Goal: Task Accomplishment & Management: Use online tool/utility

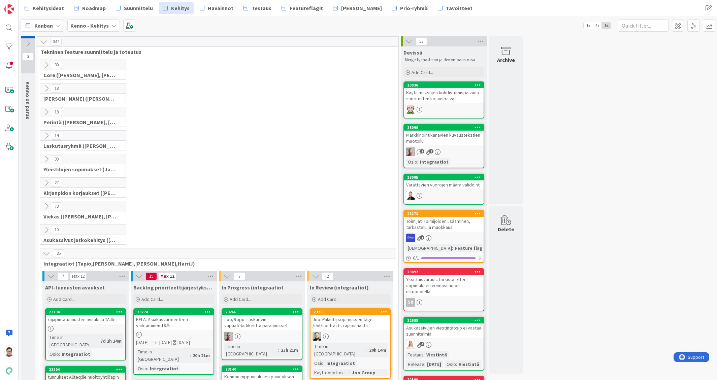
click at [47, 253] on icon at bounding box center [46, 253] width 7 height 7
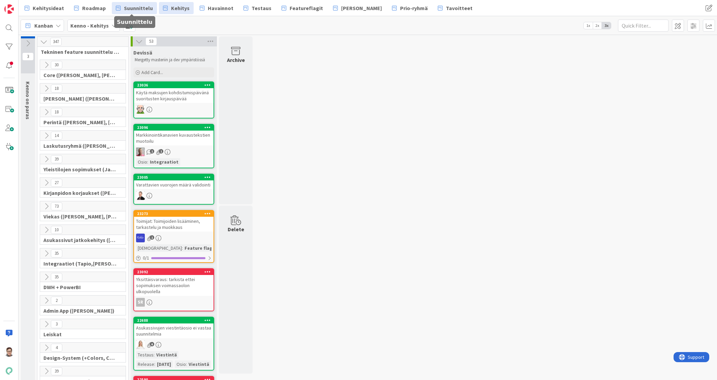
click at [134, 9] on span "Suunnittelu" at bounding box center [138, 8] width 29 height 8
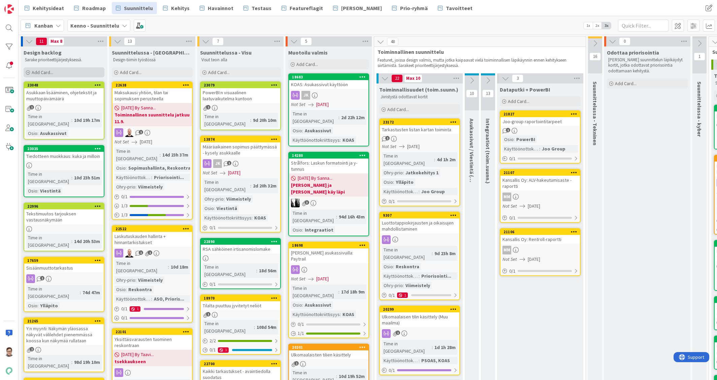
click at [37, 71] on span "Add Card..." at bounding box center [43, 72] width 22 height 6
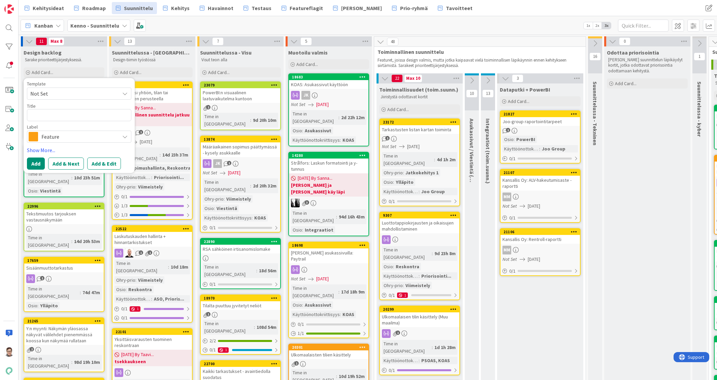
click at [45, 136] on span "Feature" at bounding box center [78, 136] width 75 height 9
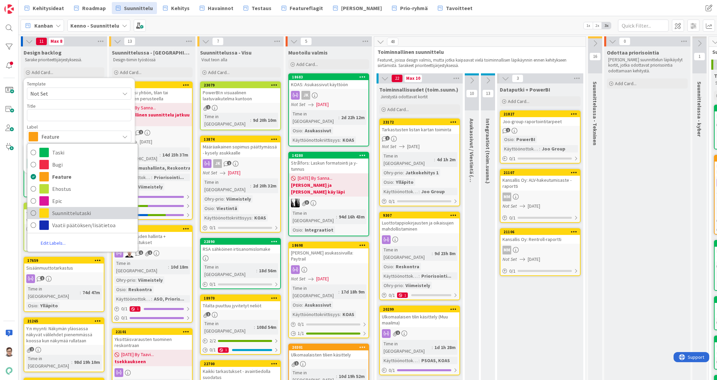
click at [57, 216] on span "Suunnittelutaski" at bounding box center [93, 213] width 82 height 10
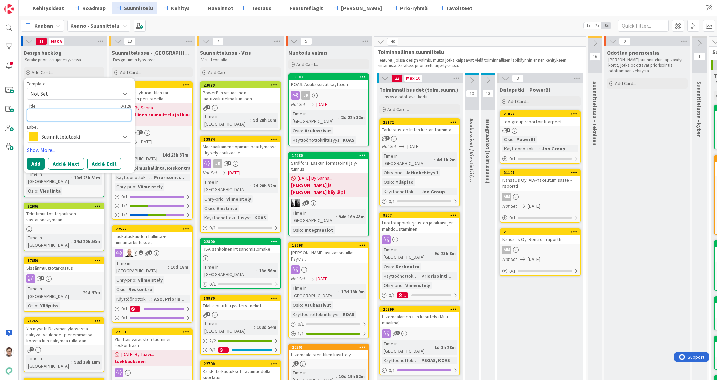
click at [48, 114] on textarea at bounding box center [79, 115] width 104 height 12
type textarea "x"
type textarea "H"
type textarea "x"
type textarea "Hu"
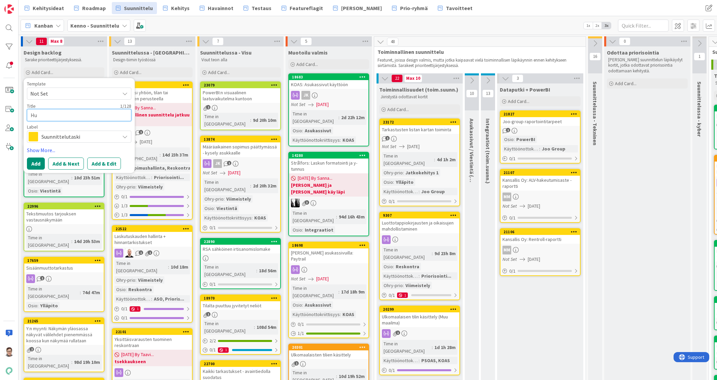
type textarea "x"
type textarea "Huo"
type textarea "x"
type textarea "Huoe"
type textarea "x"
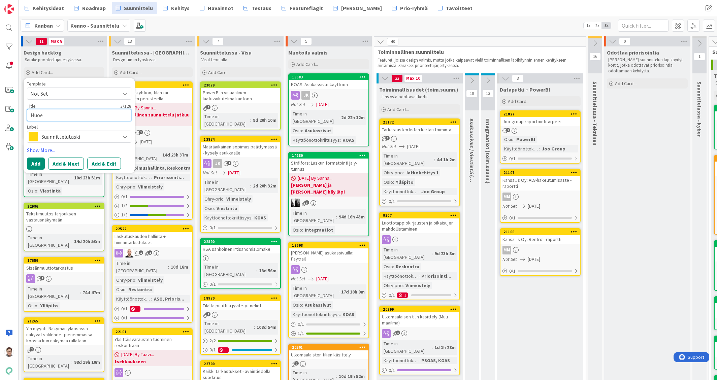
type textarea "Huoen"
type textarea "x"
type textarea "Huoeni"
type textarea "x"
type textarea "Huoenis"
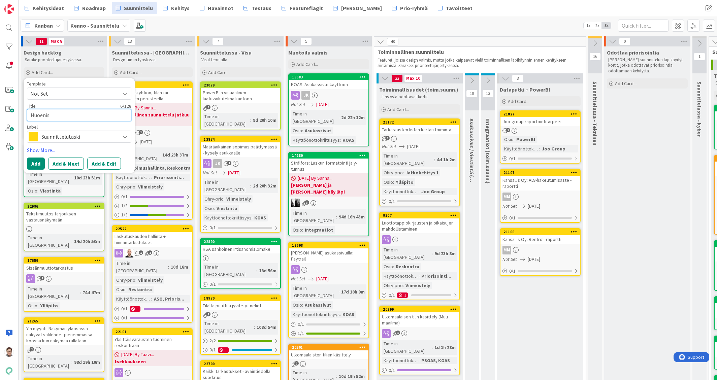
type textarea "x"
type textarea "Huoenist"
type textarea "x"
type textarea "Huoenisto"
type textarea "x"
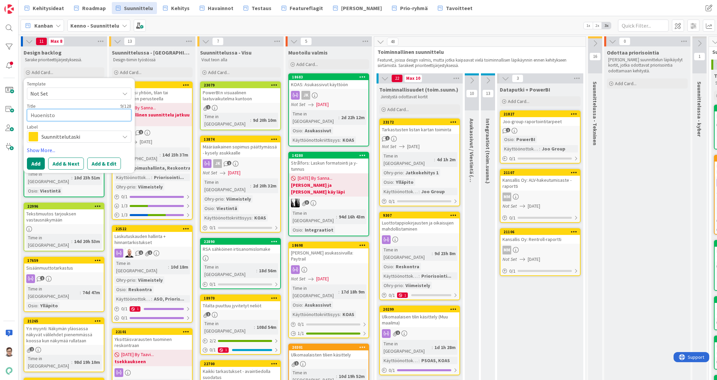
type textarea "Huoenist"
type textarea "x"
type textarea "Huoenis"
type textarea "x"
type textarea "Huoeni"
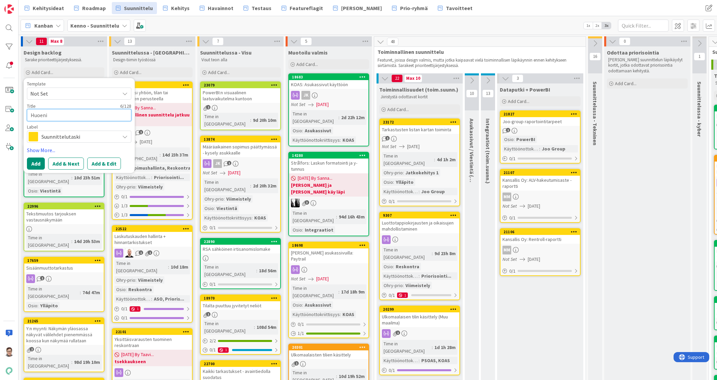
type textarea "x"
type textarea "Huoen"
type textarea "x"
type textarea "Huoe"
type textarea "x"
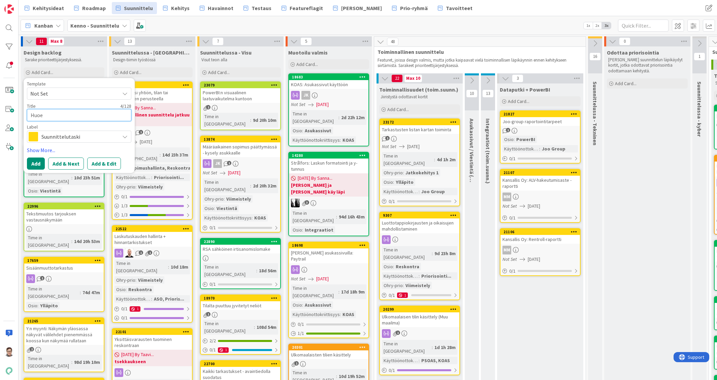
type textarea "Huo"
type textarea "x"
type textarea "Huon"
type textarea "x"
type textarea "Huonei"
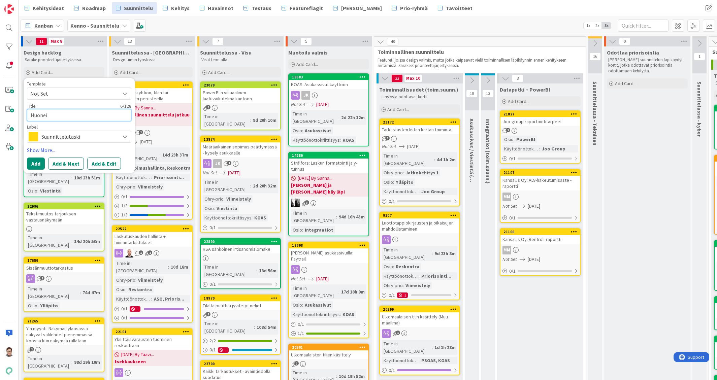
type textarea "x"
type textarea "Huoneis"
type textarea "x"
type textarea "Huoneist"
type textarea "x"
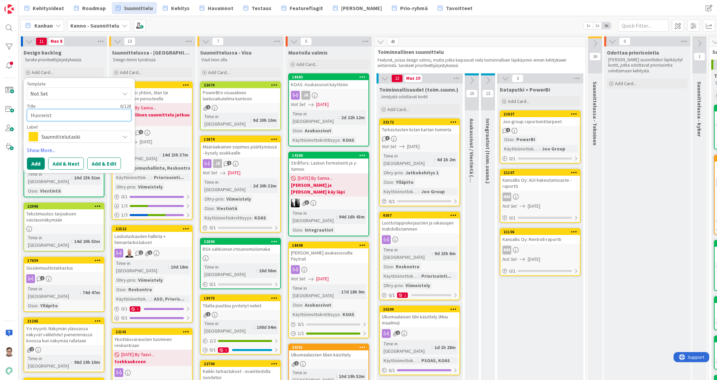
type textarea "Huoneisto"
type textarea "x"
type textarea "Huoneistot"
type textarea "x"
type textarea "Huoneistota"
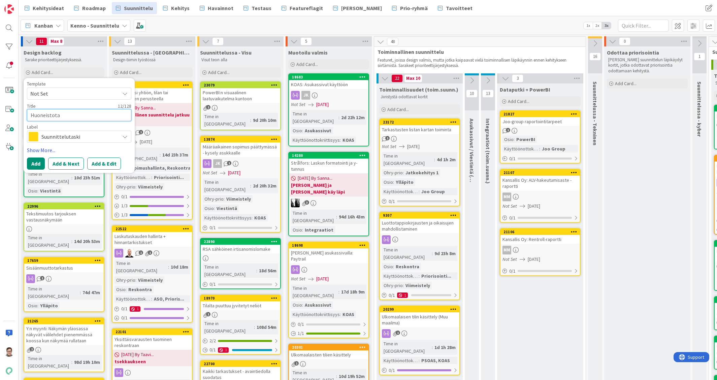
type textarea "x"
type textarea "Huoneistotar"
type textarea "x"
type textarea "Huoneistotarka"
type textarea "x"
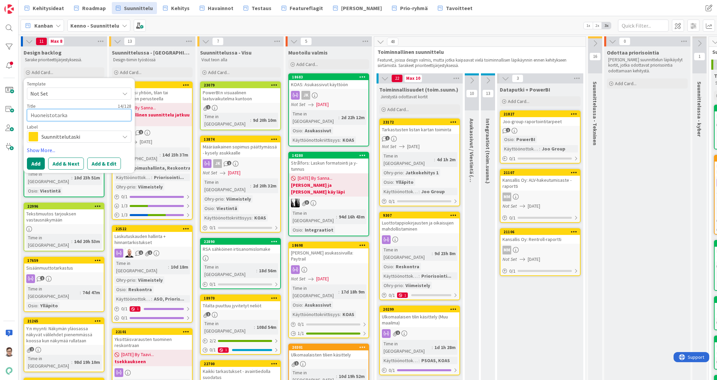
type textarea "Huoneistotarkas"
type textarea "x"
type textarea "Huoneistotarkast"
type textarea "x"
type textarea "Huoneistotarkastu"
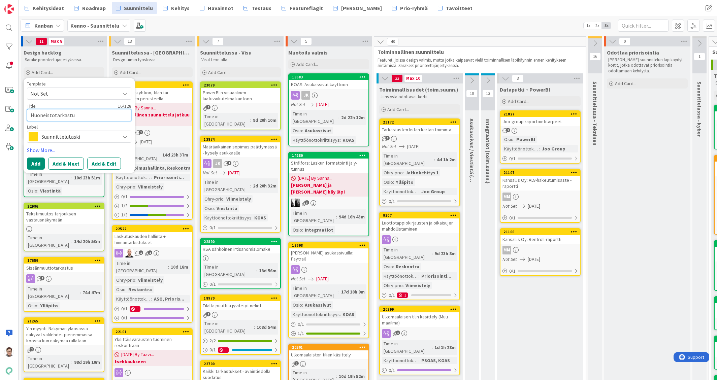
type textarea "x"
type textarea "Huoneistotarkastuk"
type textarea "x"
type textarea "Huoneistotarkastuks"
type textarea "x"
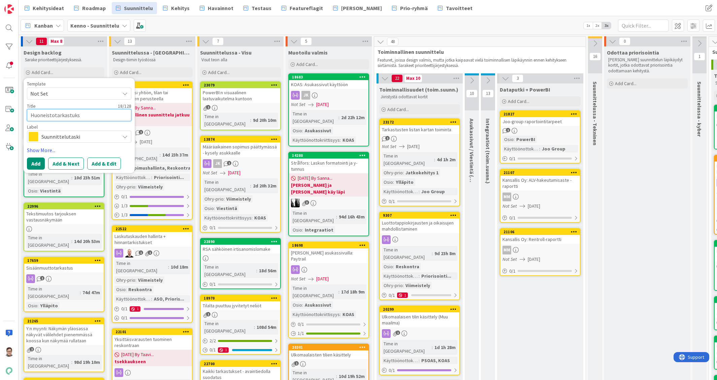
type textarea "Huoneistotarkastukse"
type textarea "x"
type textarea "Huoneistotarkastuksen"
type textarea "x"
type textarea "Huoneistotarkastuksen"
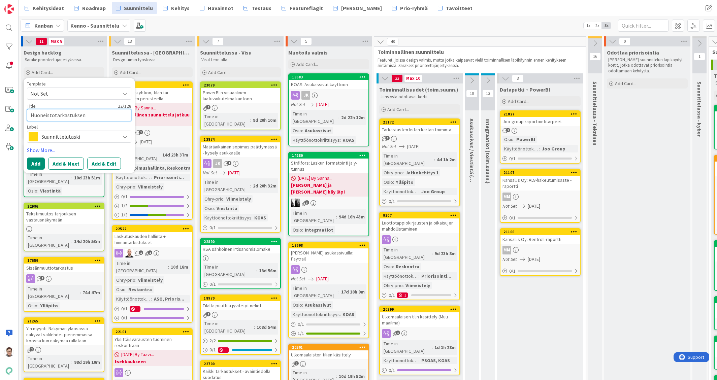
type textarea "x"
type textarea "Huoneistotarkastuksen a"
type textarea "x"
type textarea "Huoneistotarkastuksen au"
type textarea "x"
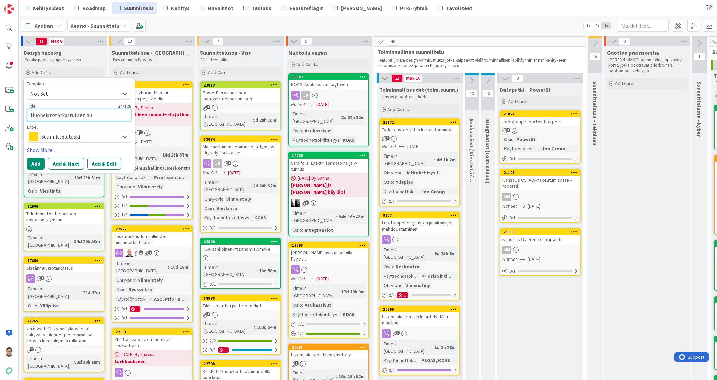
type textarea "Huoneistotarkastuksen aut"
type textarea "x"
type textarea "Huoneistotarkastuksen auto"
type textarea "x"
type textarea "Huoneistotarkastuksen autom"
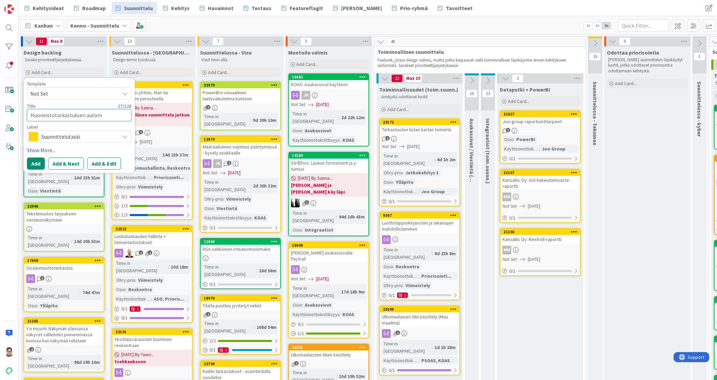
type textarea "x"
type textarea "Huoneistotarkastuksen automa"
type textarea "x"
type textarea "Huoneistotarkastuksen automaa"
type textarea "x"
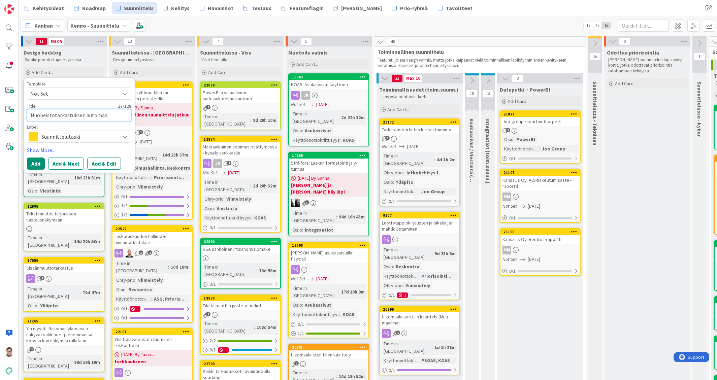
type textarea "Huoneistotarkastuksen automaat"
type textarea "x"
type textarea "Huoneistotarkastuksen automaatt"
type textarea "x"
type textarea "Huoneistotarkastuksen automaatti"
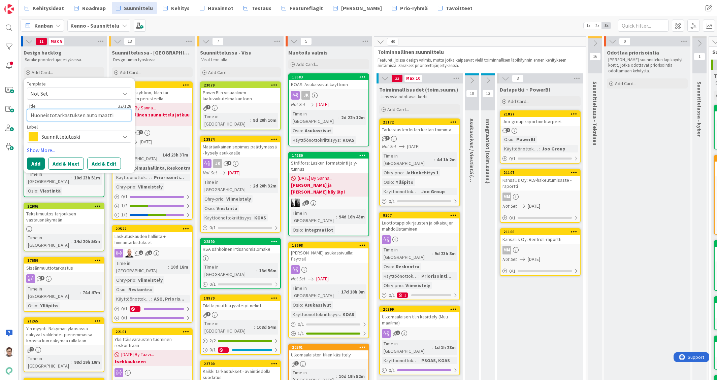
type textarea "x"
type textarea "Huoneistotarkastuksen automaattivei"
type textarea "x"
type textarea "Huoneistotarkastuksen automaattiveist"
type textarea "x"
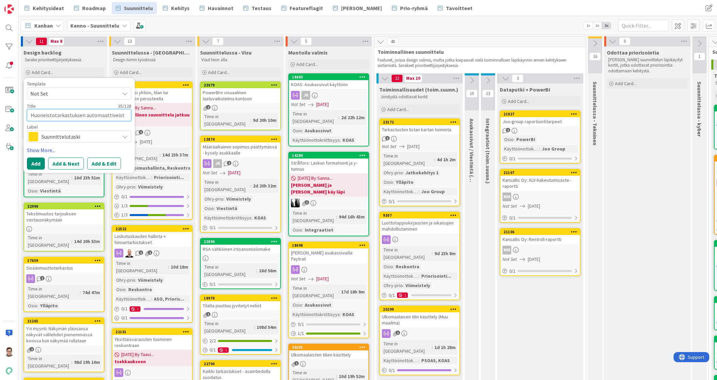
type textarea "Huoneistotarkastuksen automaattiveisti"
type textarea "x"
type textarea "Huoneistotarkastuksen automaattiveistint"
type textarea "x"
type textarea "Huoneistotarkastuksen automaattiveistintä"
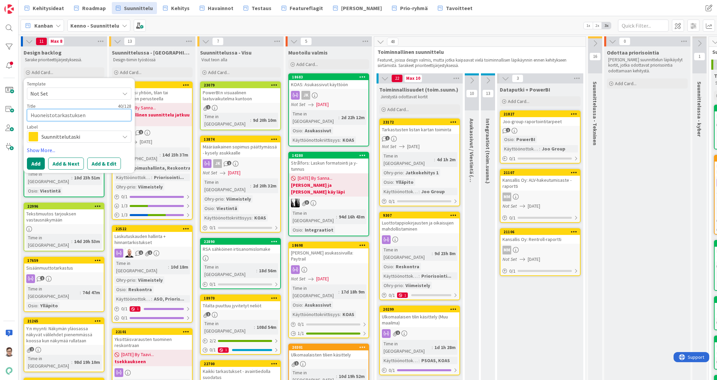
type textarea "x"
type textarea "Huoneistotarkastuksen automaattiveistintä'"
type textarea "x"
type textarea "Huoneistotarkastuksen automaattiveistintä"
type textarea "x"
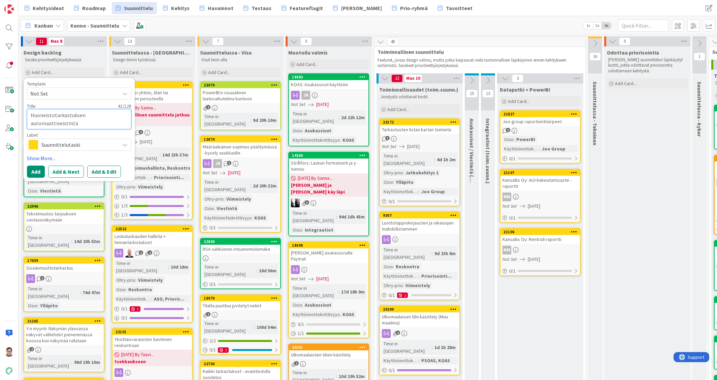
type textarea "Huoneistotarkastuksen automaattiveistint"
type textarea "x"
type textarea "Huoneistotarkastuksen automaattiveistin"
type textarea "x"
type textarea "Huoneistotarkastuksen automaattiveisti"
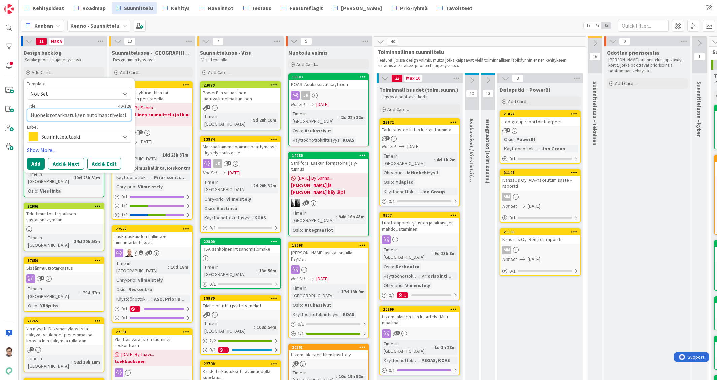
type textarea "x"
type textarea "Huoneistotarkastuksen automaattiveist"
type textarea "x"
type textarea "Huoneistotarkastuksen automaattiveis"
type textarea "x"
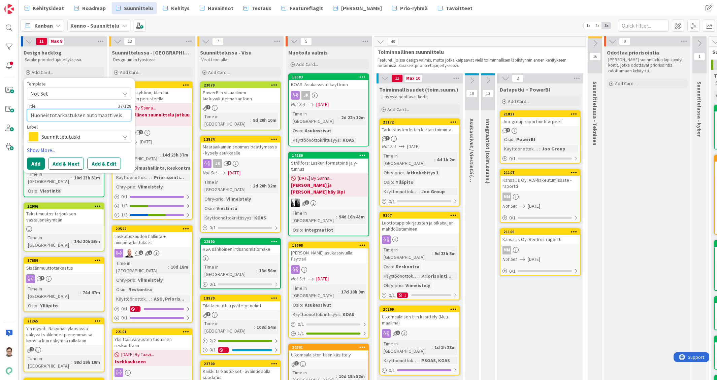
type textarea "Huoneistotarkastuksen automaattivei"
type textarea "x"
type textarea "Huoneistotarkastuksen automaattive"
type textarea "x"
type textarea "Huoneistotarkastuksen automaatti"
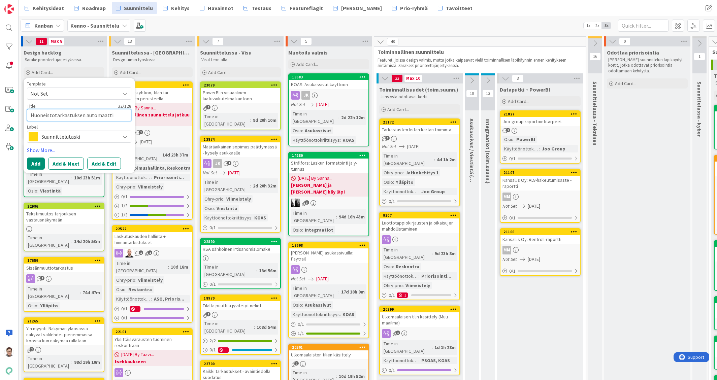
type textarea "x"
type textarea "Huoneistotarkastuksen automaattiv"
type textarea "x"
type textarea "Huoneistotarkastuksen automaattivi"
type textarea "x"
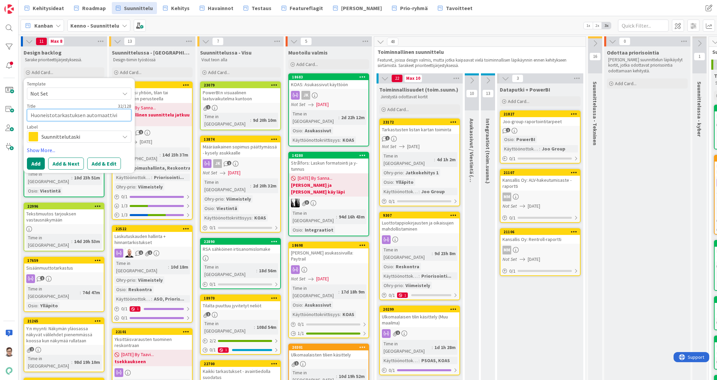
type textarea "Huoneistotarkastuksen automaattivie"
type textarea "x"
type textarea "Huoneistotarkastuksen automaattiviesi"
type textarea "x"
type textarea "Huoneistotarkastuksen automaattiviesin"
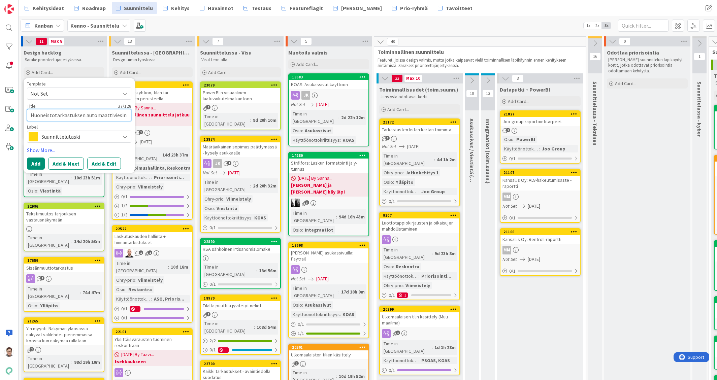
type textarea "x"
type textarea "Huoneistotarkastuksen automaattiviesint"
type textarea "x"
type textarea "Huoneistotarkastuksen automaattiviesintä"
type textarea "x"
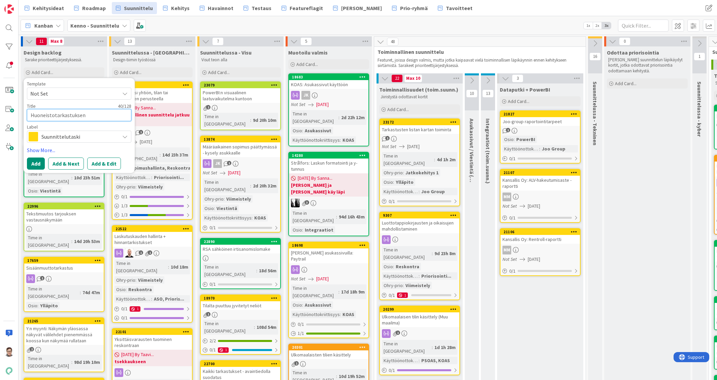
type textarea "Huoneistotarkastuksen automaattiviesint"
type textarea "x"
type textarea "Huoneistotarkastuksen automaattiviesin"
type textarea "x"
type textarea "Huoneistotarkastuksen automaattiviesi"
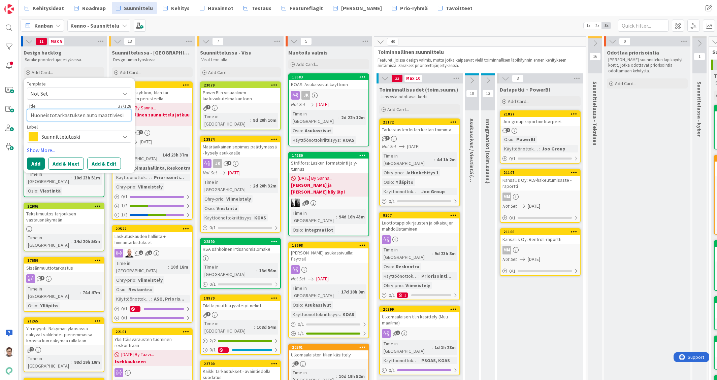
type textarea "x"
type textarea "Huoneistotarkastuksen automaattivies"
type textarea "x"
type textarea "Huoneistotarkastuksen automaattiviesti"
type textarea "x"
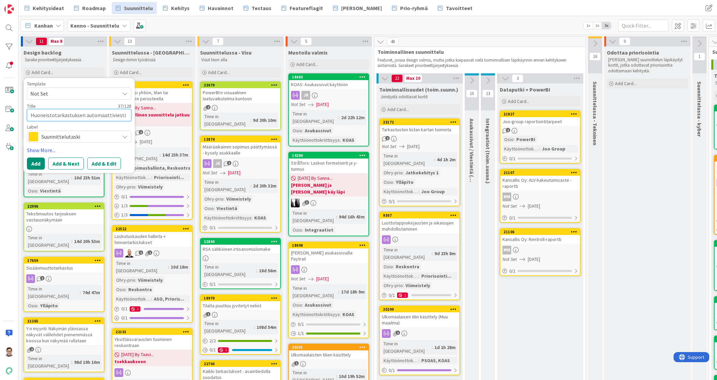
type textarea "Huoneistotarkastuksen automaattiviestin"
type textarea "x"
type textarea "Huoneistotarkastuksen automaattiviestint"
type textarea "x"
type textarea "Huoneistotarkastuksen automaattiviestintä"
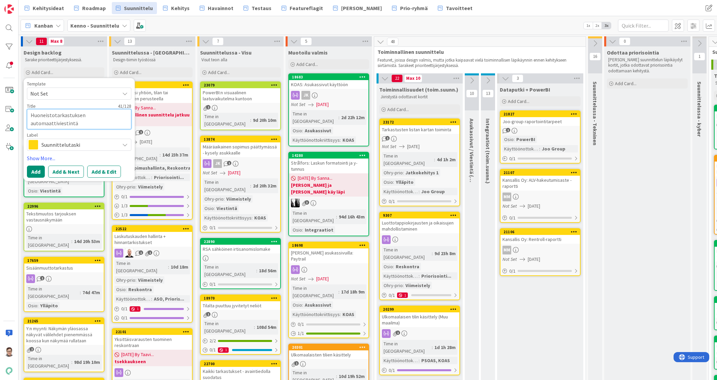
type textarea "x"
type textarea "Huoneistotarkastuksen automaattiviestintä -"
type textarea "x"
type textarea "Huoneistotarkastuksen automaattiviestintä -"
type textarea "x"
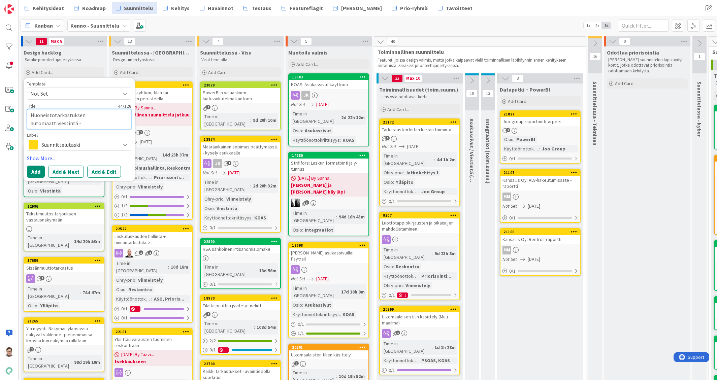
type textarea "Huoneistotarkastuksen automaattiviestintä - k"
type textarea "x"
type textarea "Huoneistotarkastuksen automaattiviestintä - ko"
type textarea "x"
type textarea "Huoneistotarkastuksen automaattiviestintä - kor"
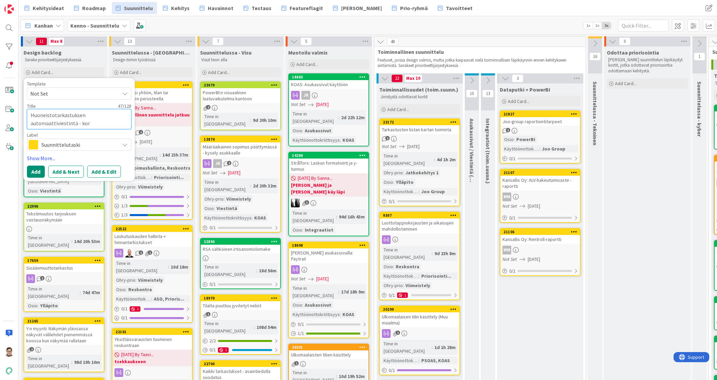
type textarea "x"
type textarea "Huoneistotarkastuksen automaattiviestintä - korj"
type textarea "x"
type textarea "Huoneistotarkastuksen automaattiviestintä - korjau"
type textarea "x"
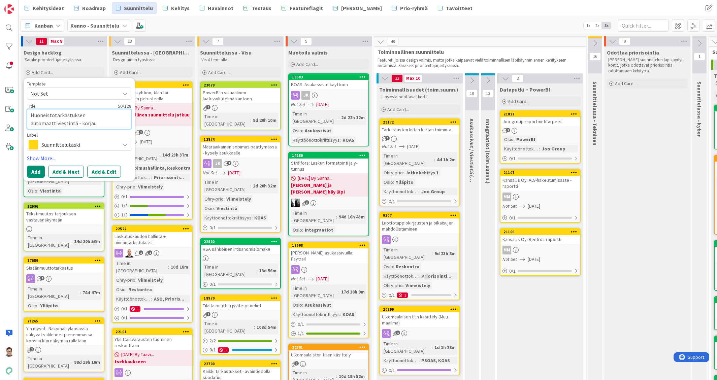
type textarea "Huoneistotarkastuksen automaattiviestintä - korjaus"
type textarea "x"
type textarea "Huoneistotarkastuksen automaattiviestintä - korjausm"
type textarea "x"
type textarea "Huoneistotarkastuksen automaattiviestintä - korjausma"
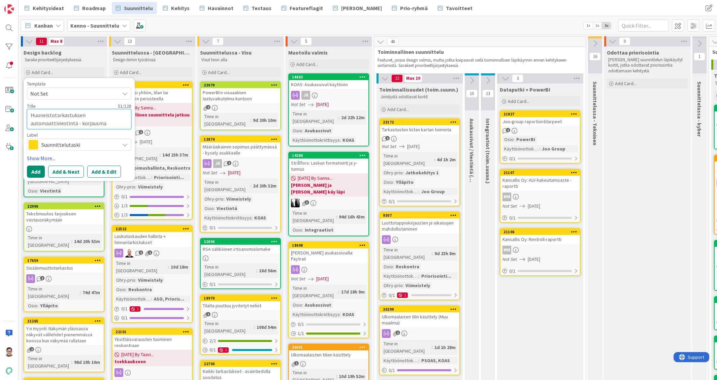
type textarea "x"
type textarea "Huoneistotarkastuksen automaattiviestintä - korjausmah"
type textarea "x"
type textarea "Huoneistotarkastuksen automaattiviestintä - korjausmahd"
type textarea "x"
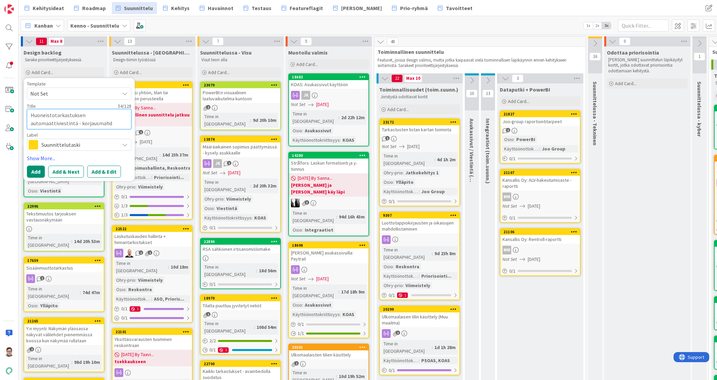
type textarea "Huoneistotarkastuksen automaattiviestintä - korjausmahdo"
type textarea "x"
type textarea "Huoneistotarkastuksen automaattiviestintä - korjausmahdol"
type textarea "x"
type textarea "Huoneistotarkastuksen automaattiviestintä - korjausmahdoll"
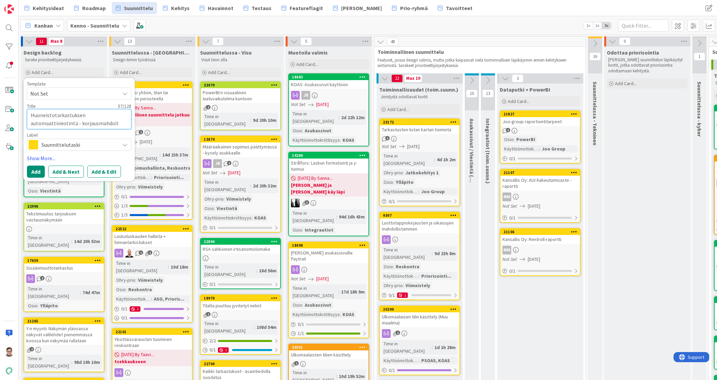
type textarea "x"
type textarea "Huoneistotarkastuksen automaattiviestintä - korjausmahdolli"
type textarea "x"
type textarea "Huoneistotarkastuksen automaattiviestintä - korjausmahdollisu"
type textarea "x"
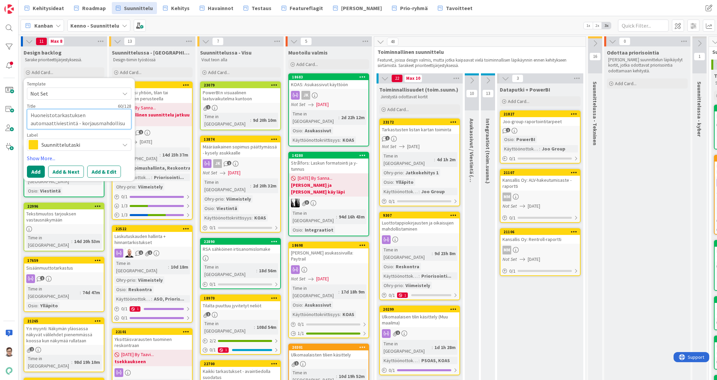
type textarea "Huoneistotarkastuksen automaattiviestintä - korjausmahdollisuu"
type textarea "x"
type textarea "Huoneistotarkastuksen automaattiviestintä - korjausmahdollisuud"
type textarea "x"
type textarea "Huoneistotarkastuksen automaattiviestintä - korjausmahdollisuude"
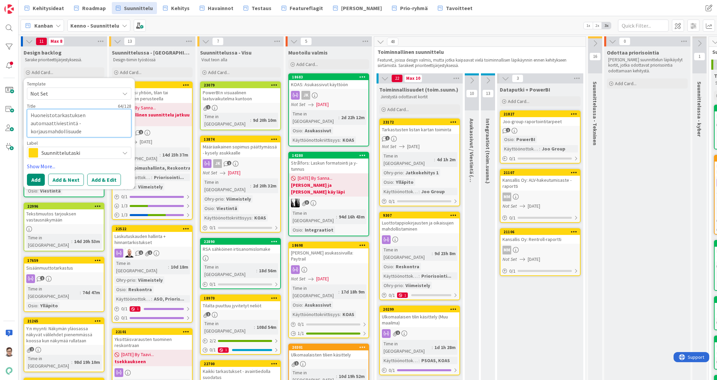
type textarea "x"
type textarea "Huoneistotarkastuksen automaattiviestintä - korjausmahdollisuuden"
type textarea "x"
type textarea "Huoneistotarkastuksen automaattiviestintä - korjausmahdollisuuden"
type textarea "x"
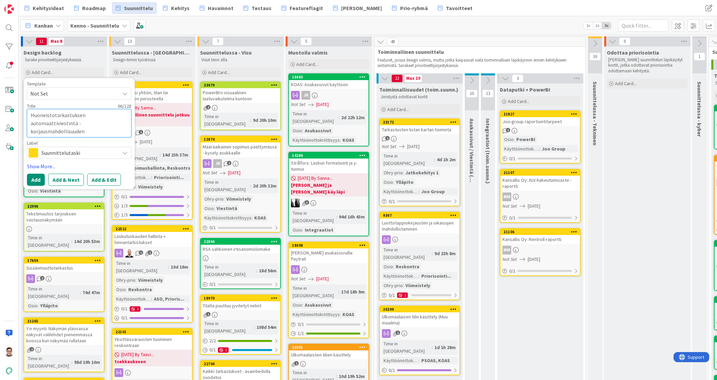
type textarea "Huoneistotarkastuksen automaattiviestintä - korjausmahdollisuuden p"
type textarea "x"
type textarea "Huoneistotarkastuksen automaattiviestintä - korjausmahdollisuuden po"
type textarea "x"
type textarea "Huoneistotarkastuksen automaattiviestintä - korjausmahdollisuuden poi"
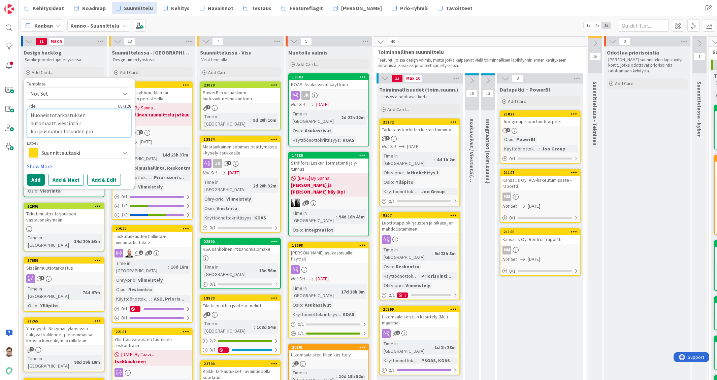
type textarea "x"
type textarea "Huoneistotarkastuksen automaattiviestintä - korjausmahdollisuuden poist"
type textarea "x"
type textarea "Huoneistotarkastuksen automaattiviestintä - korjausmahdollisuuden poisto"
click at [107, 181] on button "Add & Edit" at bounding box center [104, 180] width 34 height 12
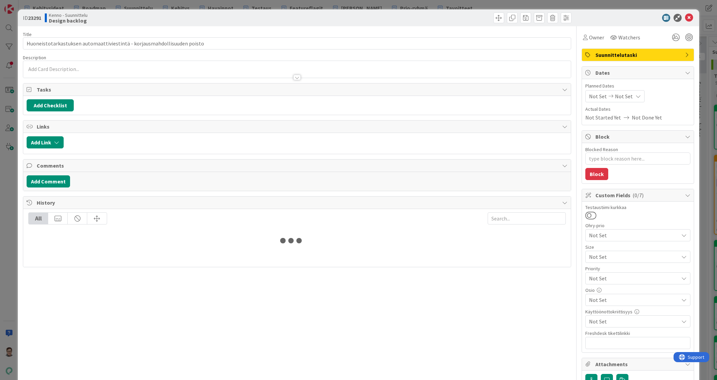
type textarea "x"
click at [66, 68] on div at bounding box center [297, 69] width 548 height 17
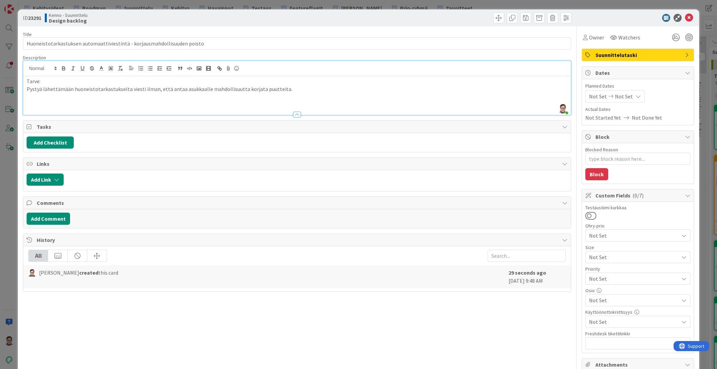
click at [51, 99] on p at bounding box center [297, 97] width 541 height 8
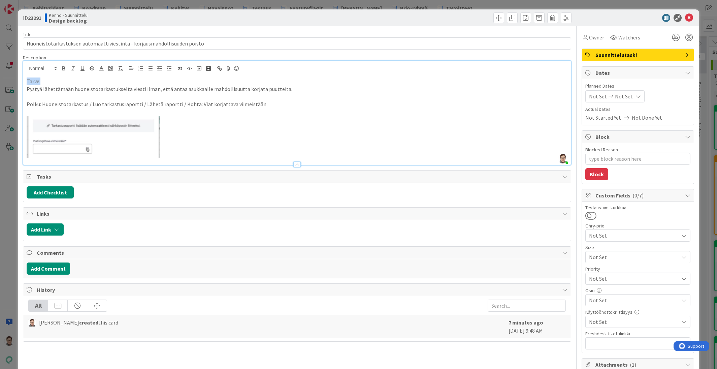
drag, startPoint x: 43, startPoint y: 81, endPoint x: -9, endPoint y: 79, distance: 52.6
click at [0, 79] on html "Kehitysideat Roadmap Suunnittelu Kehitys Havainnot Testaus Featureflagit Kenno …" at bounding box center [358, 184] width 717 height 369
click at [128, 88] on p "Pystyä lähettämään huoneistotarkastukselta viesti ilman, että antaa asukkaalle …" at bounding box center [297, 89] width 541 height 8
click at [309, 90] on p "Pystyä lähettämään huoneistotarkastukselta raportti ja viesti ilman, että antaa…" at bounding box center [297, 89] width 541 height 8
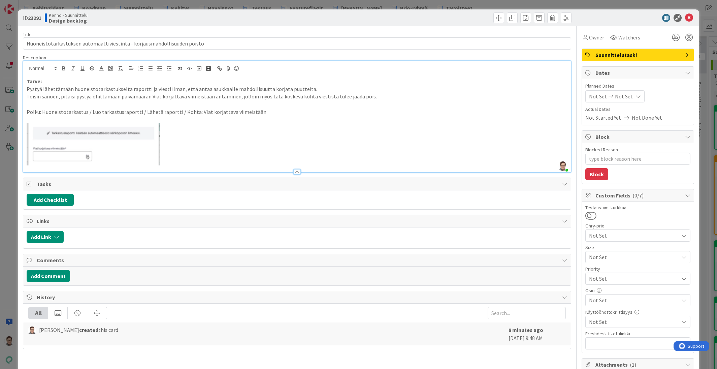
click at [148, 95] on p "Toisin sanoen, pitäisi pystyä ohittamaan päivämäärän Viat korjattava viimeistää…" at bounding box center [297, 97] width 541 height 8
click at [209, 96] on p "Toisin sanoen, pitäisi pystyä ohittamaan päivämäärän "Viat korjattava viimeistä…" at bounding box center [297, 97] width 541 height 8
click at [606, 230] on div "Not Set" at bounding box center [637, 235] width 105 height 12
click at [612, 300] on span "Emergentti jatkokehitys" at bounding box center [642, 300] width 88 height 10
click at [605, 298] on span "Not Set" at bounding box center [634, 300] width 90 height 8
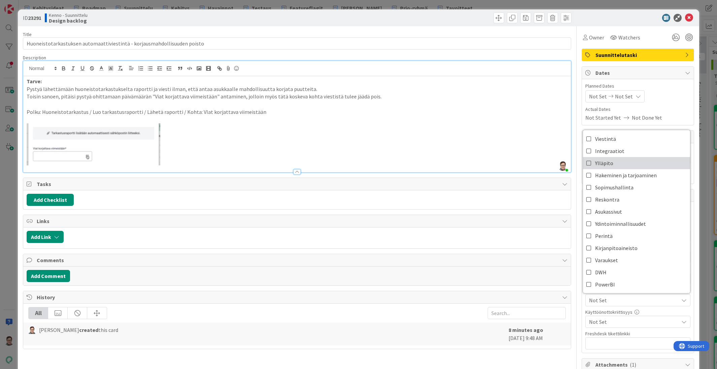
click at [604, 163] on span "Ylläpito" at bounding box center [604, 163] width 18 height 10
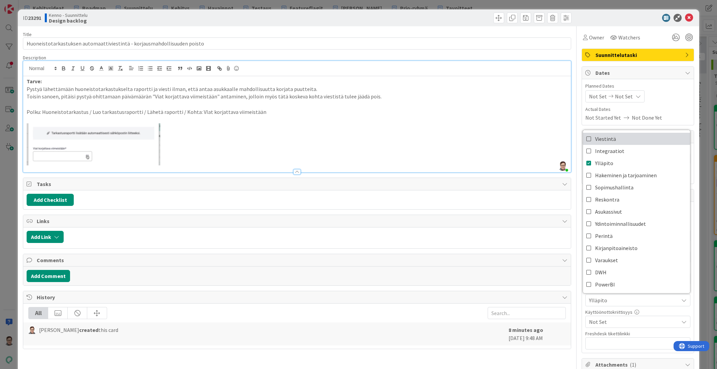
click at [601, 139] on span "Viestintä" at bounding box center [605, 139] width 21 height 10
click at [673, 105] on div "Planned Dates Not Set Not Set Actual Dates Not Started Yet Not Done Yet" at bounding box center [637, 102] width 105 height 39
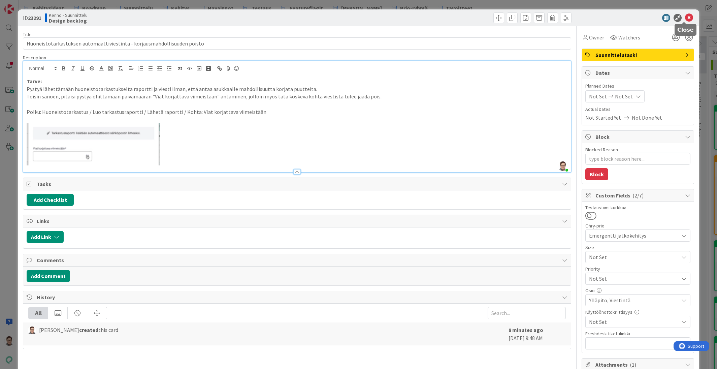
click at [685, 17] on icon at bounding box center [689, 18] width 8 height 8
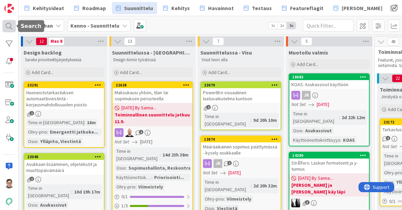
click at [9, 29] on div at bounding box center [8, 26] width 13 height 12
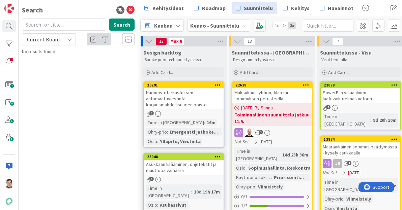
click at [56, 27] on input "text" at bounding box center [64, 25] width 84 height 12
click at [69, 40] on icon at bounding box center [69, 39] width 5 height 5
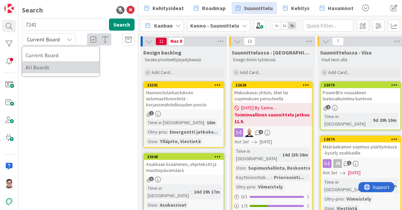
click at [58, 67] on span "All Boards" at bounding box center [61, 67] width 70 height 10
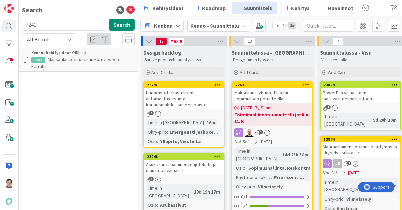
click at [76, 58] on span "Massatilaukset useaan kohteeseen kerralla" at bounding box center [75, 62] width 88 height 13
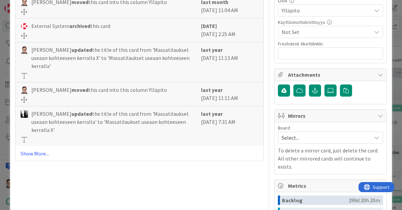
scroll to position [250, 0]
click at [321, 134] on span "Select..." at bounding box center [324, 137] width 86 height 9
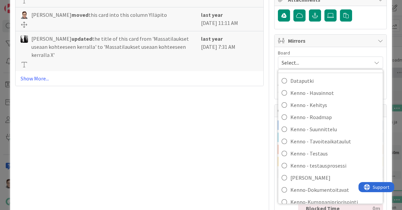
scroll to position [44, 0]
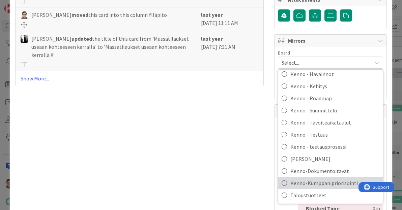
click at [322, 181] on span "Kenno-Kumppanipriorisointi" at bounding box center [334, 183] width 89 height 10
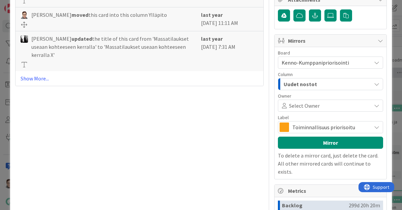
click at [313, 124] on span "Toiminnallisuus priorisoitu" at bounding box center [329, 127] width 75 height 9
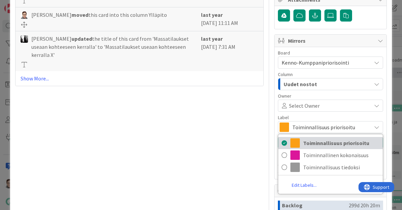
click at [318, 143] on span "Toiminnallisuus priorisoitu" at bounding box center [341, 143] width 76 height 10
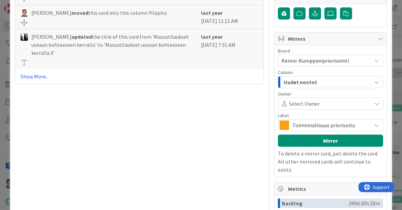
scroll to position [327, 0]
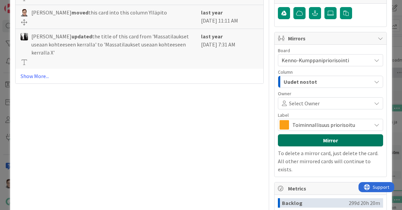
click at [323, 139] on button "Mirror" at bounding box center [330, 140] width 105 height 12
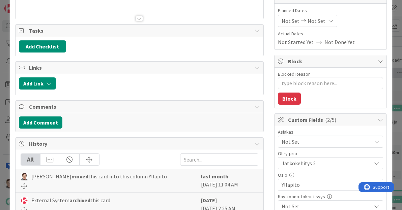
scroll to position [0, 0]
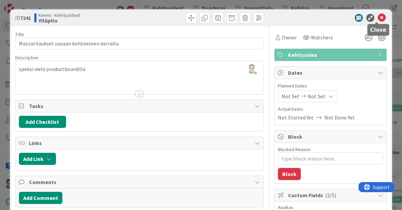
click at [377, 18] on icon at bounding box center [381, 18] width 8 height 8
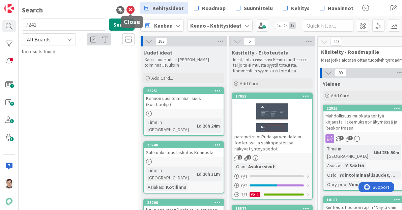
click at [128, 9] on icon at bounding box center [130, 10] width 8 height 8
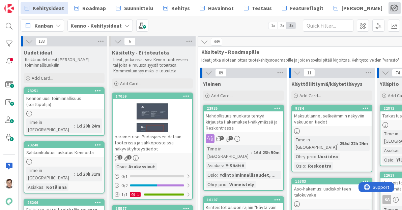
click at [388, 9] on span at bounding box center [394, 8] width 12 height 12
click at [363, 24] on span "Prio-ryhmä" at bounding box center [376, 24] width 27 height 8
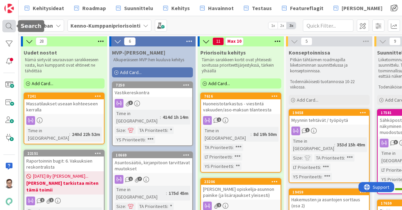
click at [8, 23] on div at bounding box center [8, 26] width 13 height 12
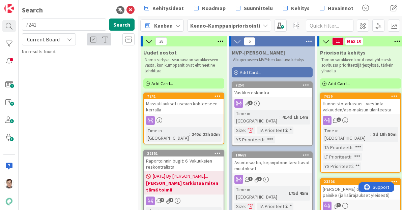
click at [46, 26] on input "7241" at bounding box center [64, 25] width 84 height 12
click at [46, 40] on span "Current Board" at bounding box center [43, 39] width 33 height 7
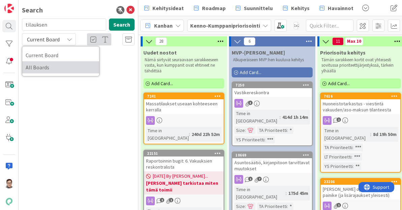
click at [49, 66] on span "All Boards" at bounding box center [61, 67] width 70 height 10
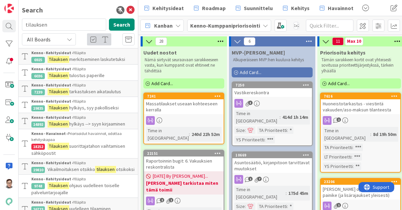
click at [88, 71] on div "Kenno - Kehitysideat › Ylläpito" at bounding box center [82, 69] width 103 height 6
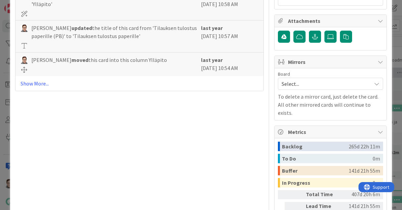
scroll to position [304, 0]
click at [308, 81] on span "Select..." at bounding box center [324, 83] width 86 height 9
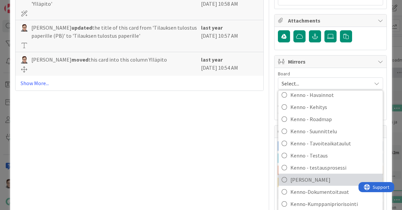
scroll to position [352, 0]
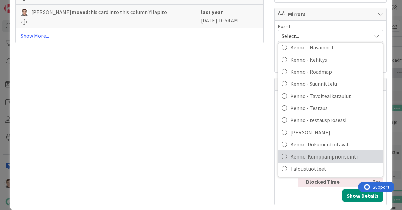
click at [317, 156] on span "Kenno-Kumppanipriorisointi" at bounding box center [334, 157] width 89 height 10
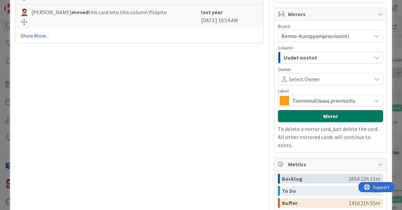
click at [314, 113] on button "Mirror" at bounding box center [330, 116] width 105 height 12
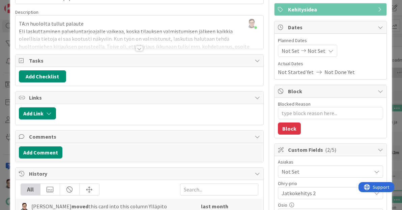
scroll to position [0, 0]
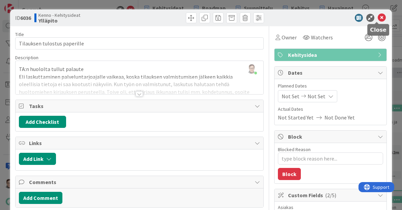
click at [377, 18] on icon at bounding box center [381, 18] width 8 height 8
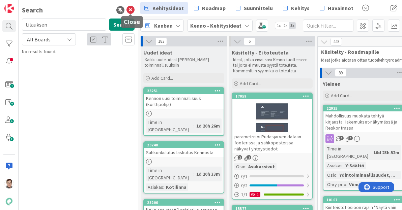
click at [131, 11] on icon at bounding box center [130, 10] width 8 height 8
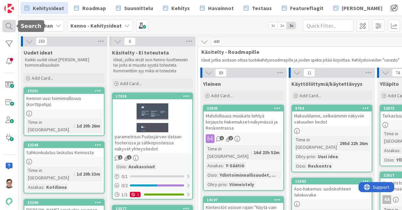
click at [8, 27] on div at bounding box center [8, 26] width 13 height 12
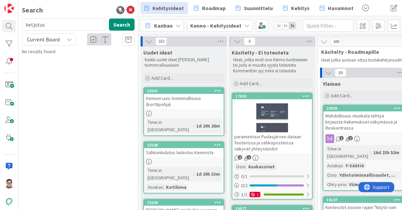
click at [65, 39] on div "Current Board" at bounding box center [49, 39] width 54 height 12
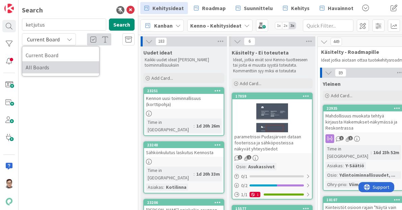
click at [58, 67] on span "All Boards" at bounding box center [61, 67] width 70 height 10
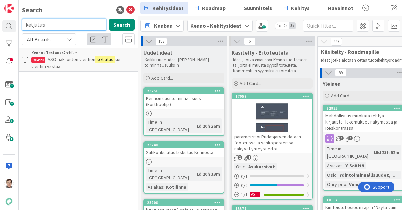
click at [59, 24] on input "ketjutus" at bounding box center [64, 25] width 84 height 12
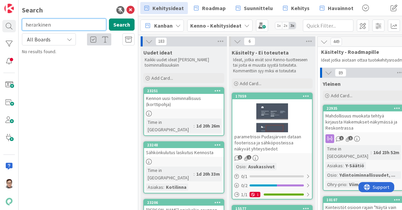
click at [29, 25] on input "herarkinen" at bounding box center [64, 25] width 84 height 12
click at [122, 23] on button "Search" at bounding box center [122, 25] width 26 height 12
click at [60, 25] on input "hierarkinen" at bounding box center [64, 25] width 84 height 12
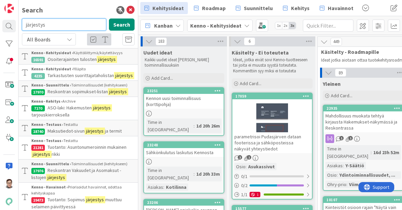
click at [64, 24] on input "järjestys" at bounding box center [64, 25] width 84 height 12
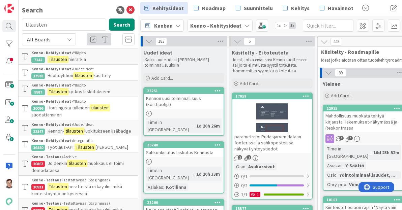
click at [95, 56] on p "Tilausten hierarkia" at bounding box center [82, 59] width 103 height 7
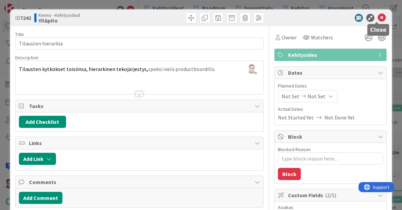
click at [378, 19] on icon at bounding box center [381, 18] width 8 height 8
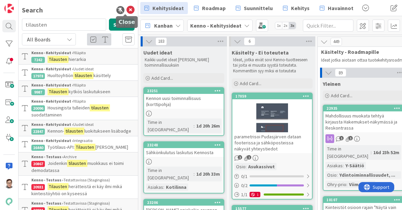
click at [126, 11] on icon at bounding box center [130, 10] width 8 height 8
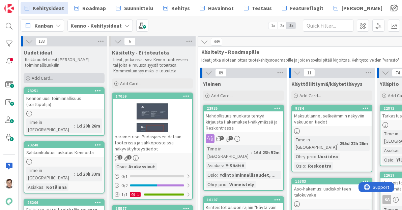
click at [46, 77] on span "Add Card..." at bounding box center [43, 78] width 22 height 6
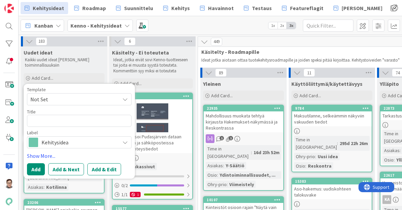
click at [59, 99] on span "Not Set" at bounding box center [72, 99] width 84 height 9
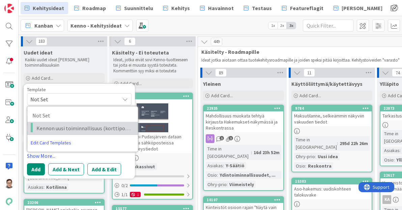
click at [62, 129] on span "Kennon uusi toiminnallisuus (korttipohja)" at bounding box center [84, 128] width 96 height 9
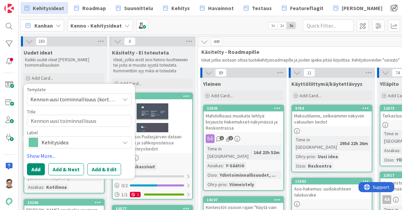
click at [179, 21] on div "Kanban Kenno - Kehitysideat 1x 2x 3x" at bounding box center [210, 25] width 383 height 19
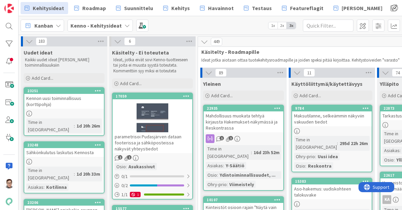
click at [96, 91] on icon at bounding box center [98, 90] width 6 height 5
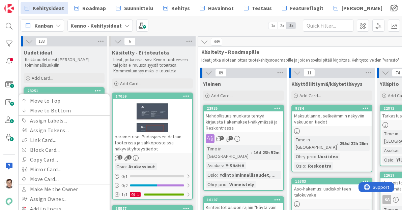
click at [97, 89] on icon at bounding box center [98, 90] width 6 height 5
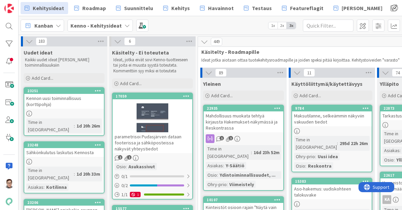
click at [97, 89] on icon at bounding box center [98, 90] width 6 height 5
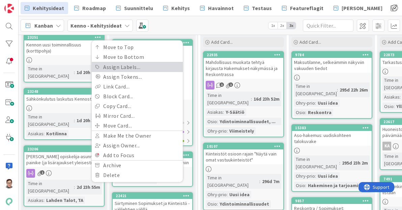
scroll to position [54, 0]
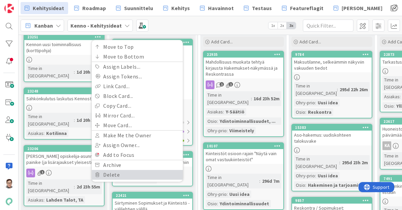
click at [116, 173] on link "Delete" at bounding box center [137, 175] width 91 height 10
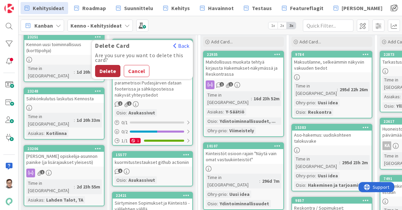
click at [103, 70] on button "Delete" at bounding box center [107, 71] width 25 height 12
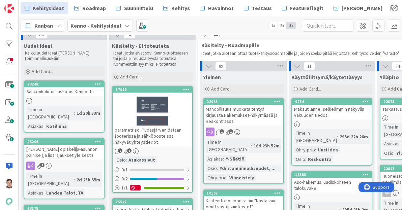
scroll to position [0, 0]
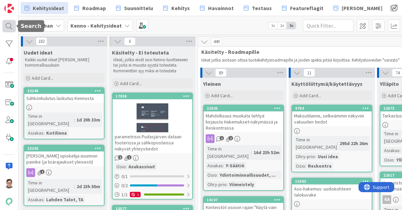
click at [5, 28] on div at bounding box center [8, 26] width 13 height 12
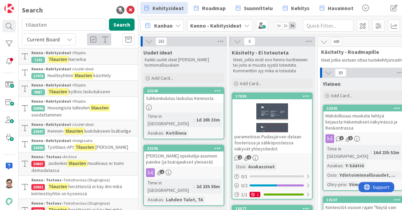
click at [53, 23] on input "tilausten" at bounding box center [64, 25] width 84 height 12
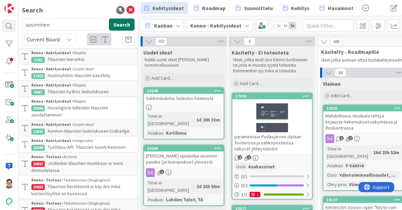
click at [113, 23] on button "Search" at bounding box center [122, 25] width 26 height 12
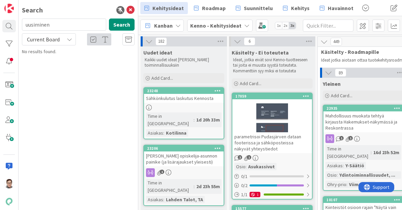
click at [57, 41] on span "Current Board" at bounding box center [43, 39] width 33 height 7
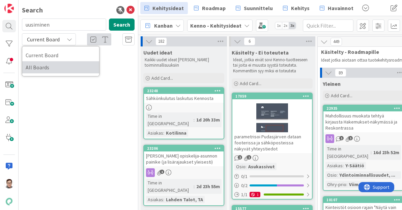
click at [54, 66] on span "All Boards" at bounding box center [61, 67] width 70 height 10
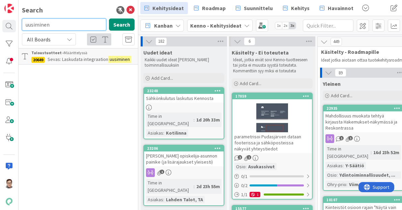
click at [58, 24] on input "uusiminen" at bounding box center [64, 25] width 84 height 12
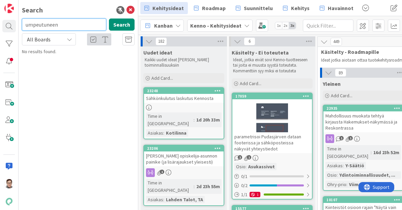
click at [65, 24] on input "umpeutuneen" at bounding box center [64, 25] width 84 height 12
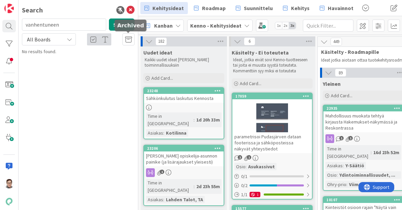
click at [126, 39] on icon at bounding box center [128, 39] width 7 height 7
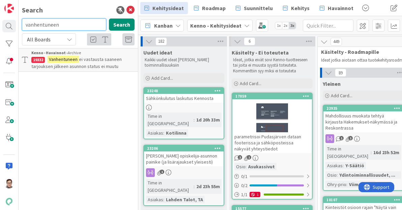
click at [67, 25] on input "vanhentuneen" at bounding box center [64, 25] width 84 height 12
click at [64, 24] on input "umpeutuneen" at bounding box center [64, 25] width 84 height 12
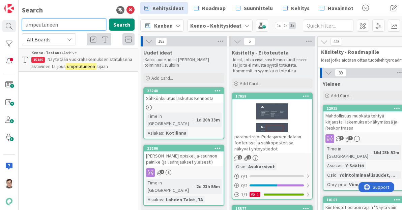
click at [64, 24] on input "umpeutuneen" at bounding box center [64, 25] width 84 height 12
click at [66, 28] on input "vanhentuneen" at bounding box center [64, 25] width 84 height 12
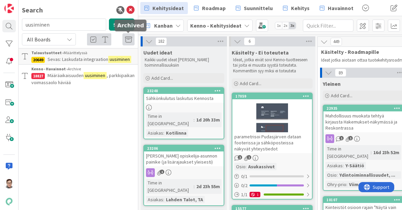
click at [128, 39] on icon at bounding box center [128, 39] width 7 height 7
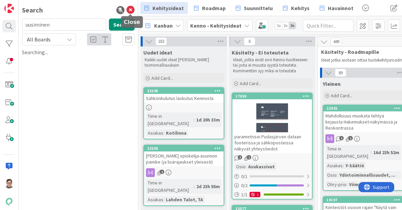
click at [131, 8] on icon at bounding box center [130, 10] width 8 height 8
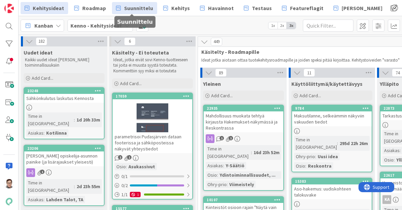
click at [139, 10] on span "Suunnittelu" at bounding box center [138, 8] width 29 height 8
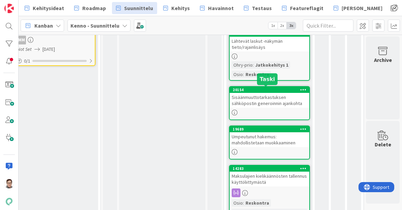
scroll to position [211, 490]
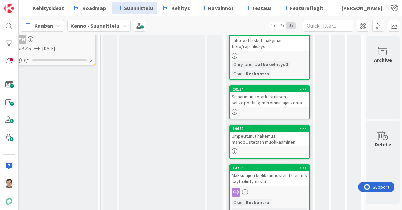
click at [269, 140] on div "Umpeutunut hakemus: mahdollistetaan muokkaaminen" at bounding box center [268, 139] width 79 height 15
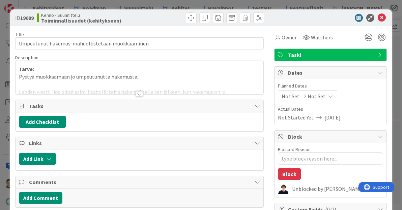
click at [137, 92] on div at bounding box center [138, 93] width 7 height 5
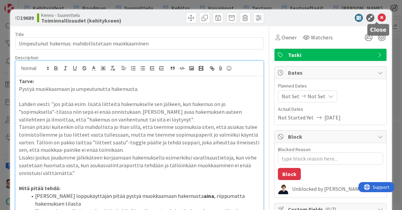
click at [378, 17] on icon at bounding box center [381, 18] width 8 height 8
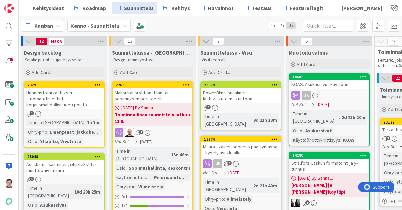
click at [77, 101] on div "Huoneistotarkastuksen automaattiviestintä - korjausmahdollisuuden poisto" at bounding box center [63, 98] width 79 height 21
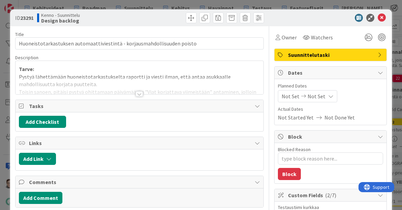
click at [137, 94] on div at bounding box center [138, 93] width 7 height 5
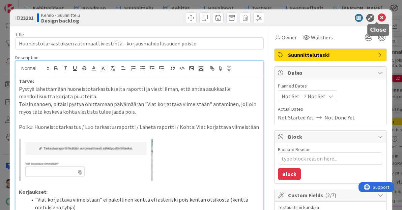
click at [377, 18] on icon at bounding box center [381, 18] width 8 height 8
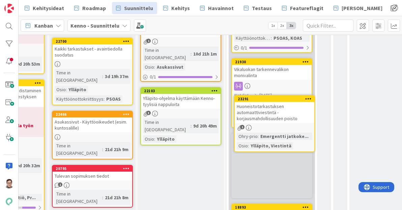
scroll to position [322, 148]
